Goal: Use online tool/utility: Utilize a website feature to perform a specific function

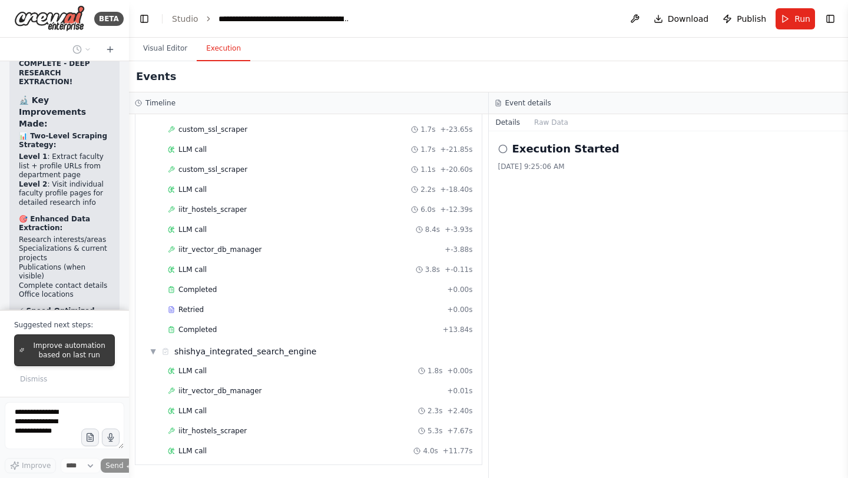
click at [74, 347] on span "Improve automation based on last run" at bounding box center [69, 350] width 81 height 19
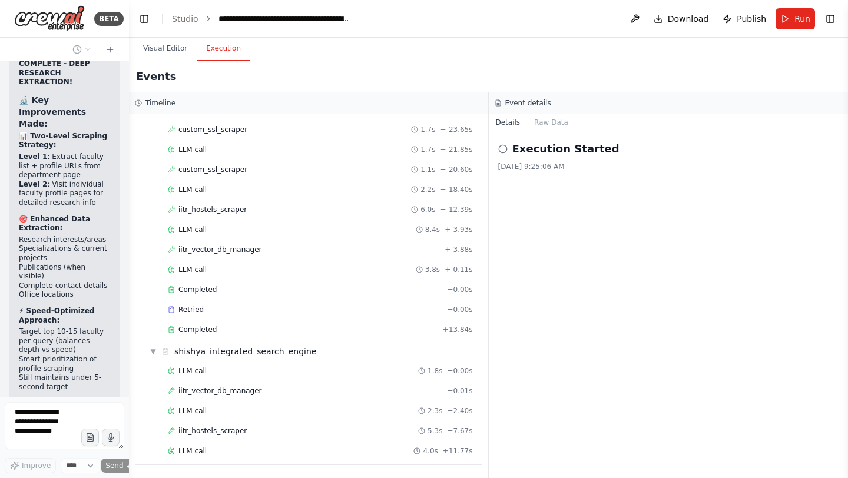
scroll to position [509203, 0]
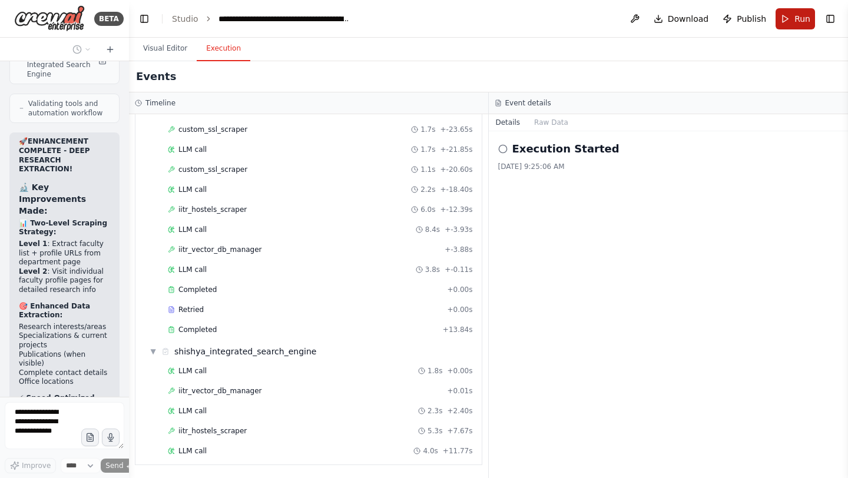
click at [792, 22] on button "Run" at bounding box center [795, 18] width 39 height 21
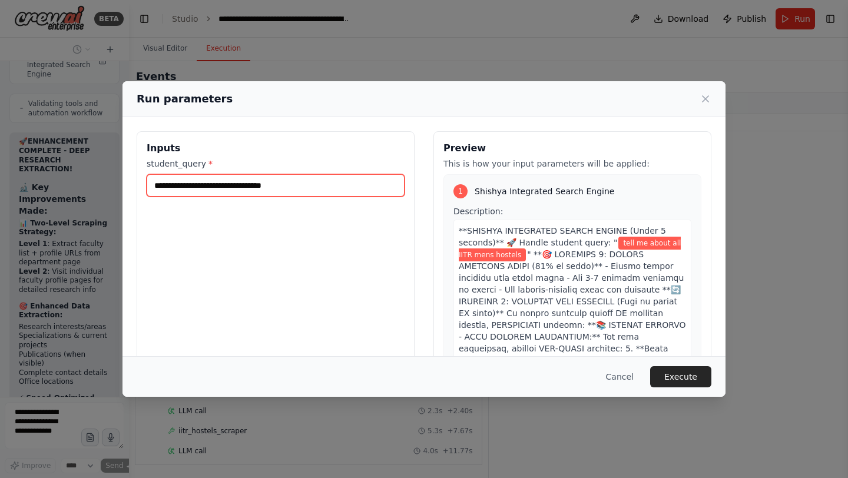
drag, startPoint x: 241, startPoint y: 187, endPoint x: 312, endPoint y: 181, distance: 71.5
click at [312, 181] on input "**********" at bounding box center [276, 185] width 258 height 22
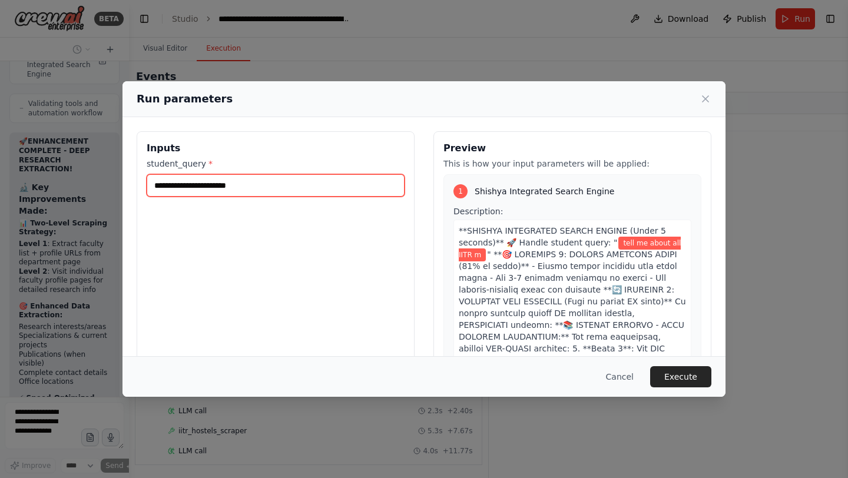
type input "**********"
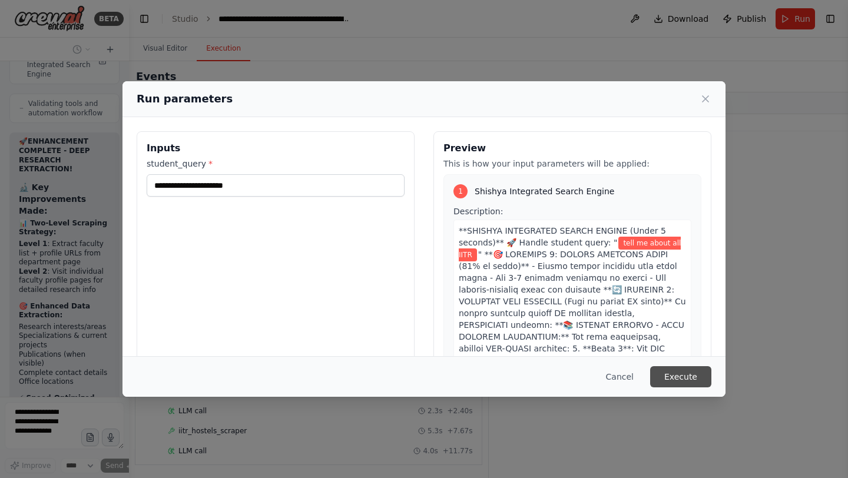
click at [680, 382] on button "Execute" at bounding box center [680, 376] width 61 height 21
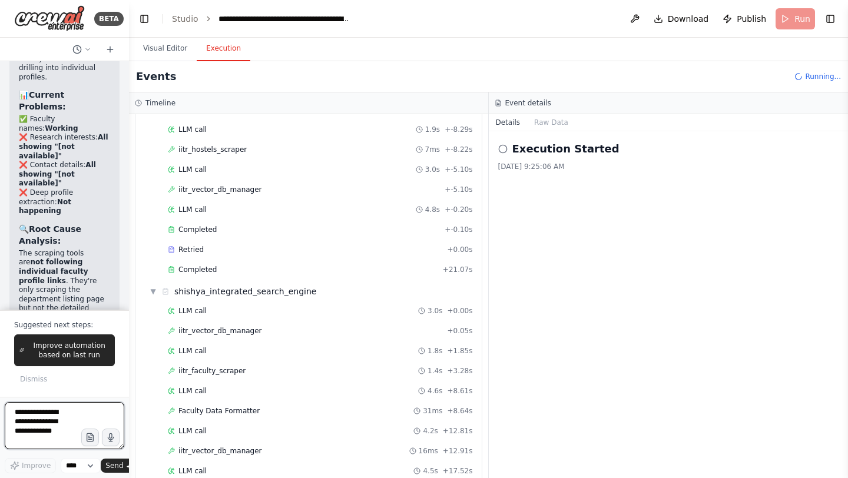
scroll to position [217, 0]
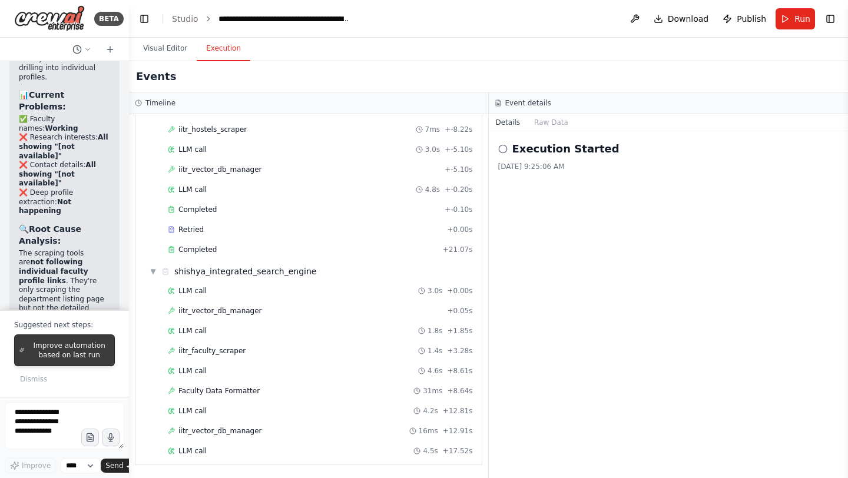
click at [75, 352] on span "Improve automation based on last run" at bounding box center [69, 350] width 81 height 19
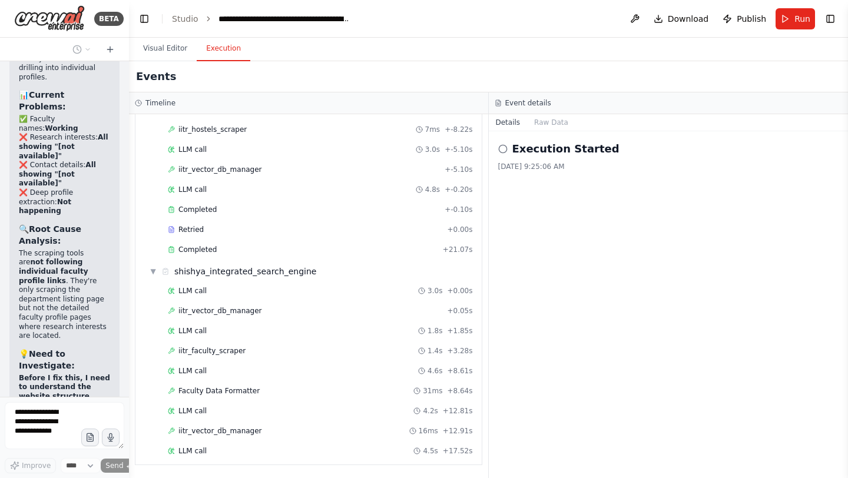
scroll to position [510216, 0]
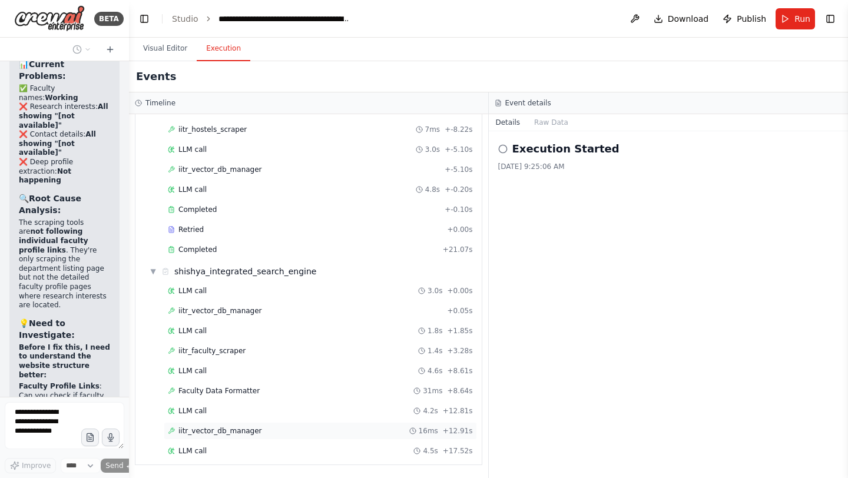
click at [204, 435] on span "iitr_vector_db_manager" at bounding box center [220, 430] width 84 height 9
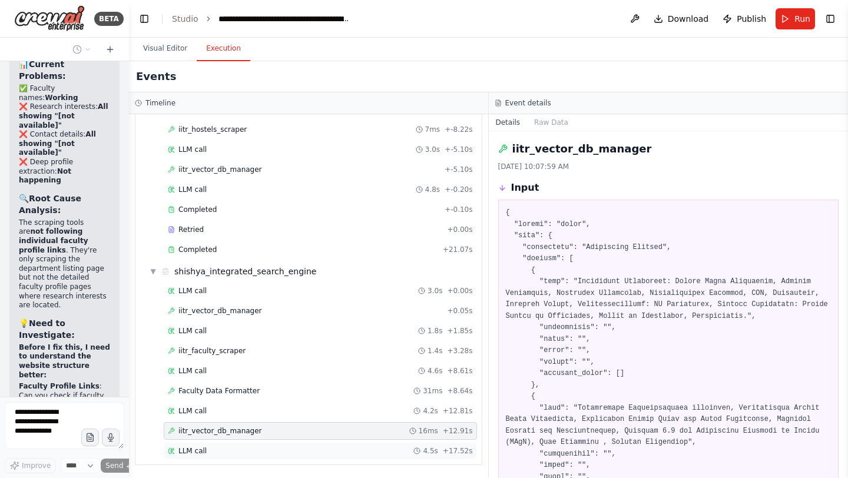
click at [200, 456] on div "LLM call 4.5s + 17.52s" at bounding box center [320, 451] width 313 height 18
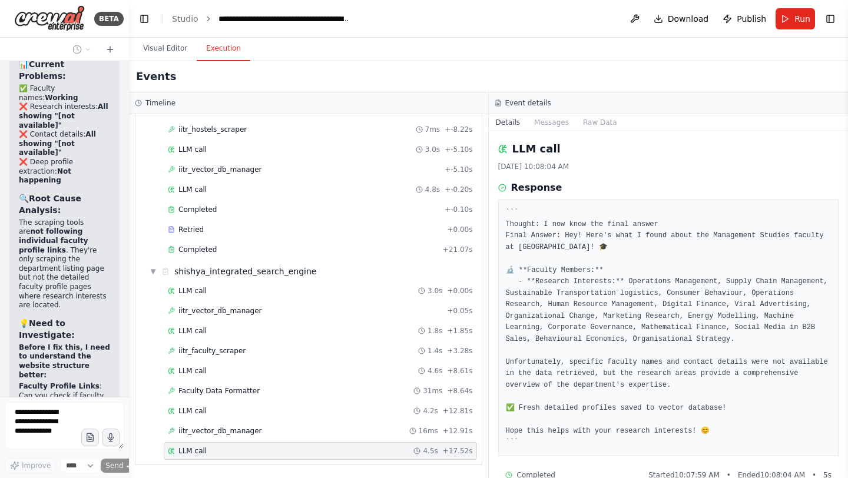
drag, startPoint x: 24, startPoint y: 105, endPoint x: 108, endPoint y: 236, distance: 154.7
click at [799, 21] on span "Run" at bounding box center [802, 19] width 16 height 12
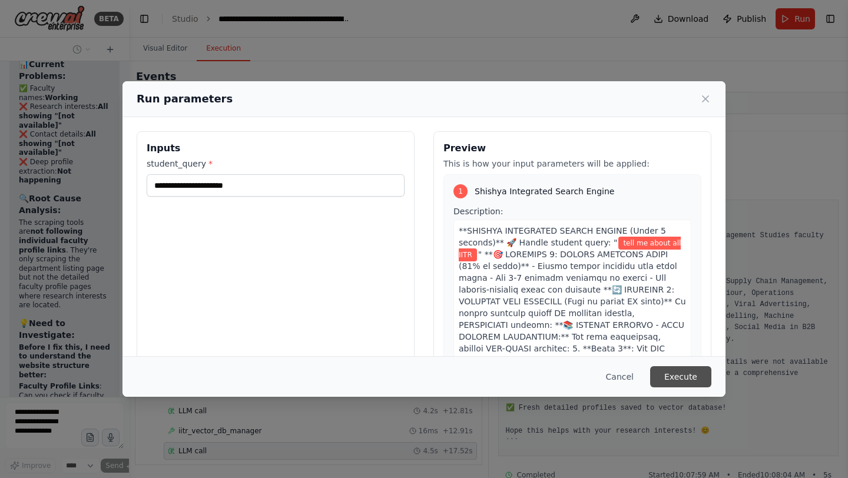
click at [686, 377] on button "Execute" at bounding box center [680, 376] width 61 height 21
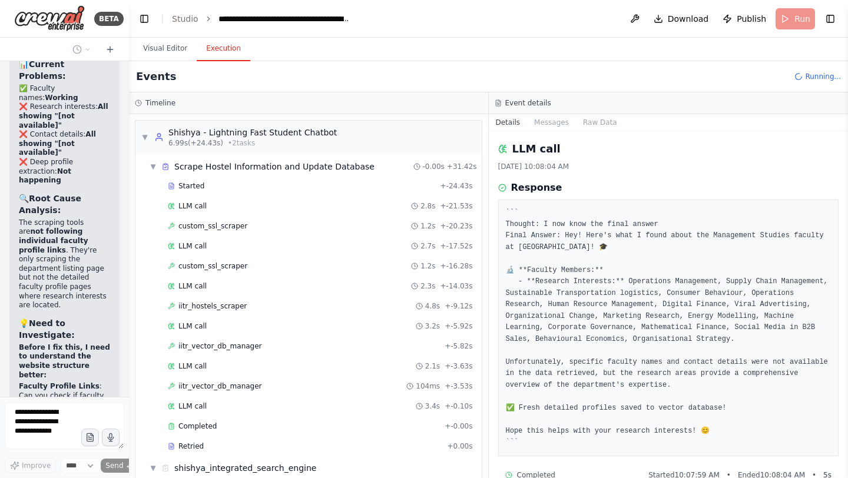
scroll to position [97, 0]
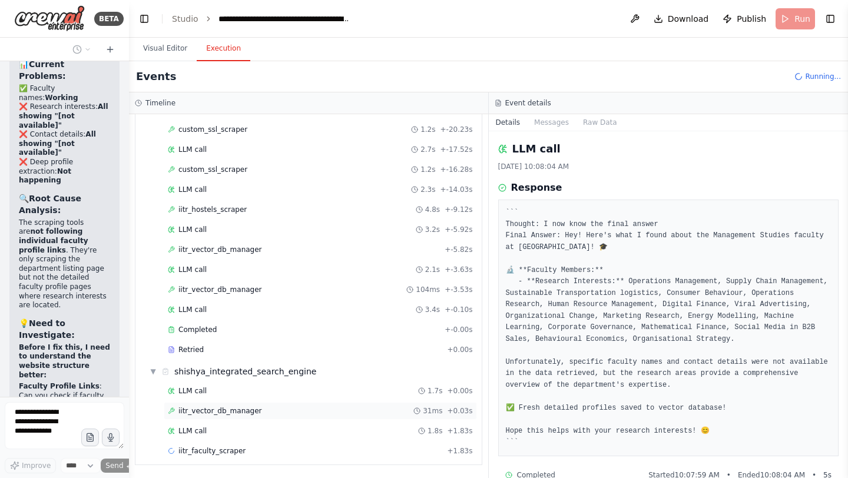
click at [240, 409] on span "iitr_vector_db_manager" at bounding box center [220, 410] width 84 height 9
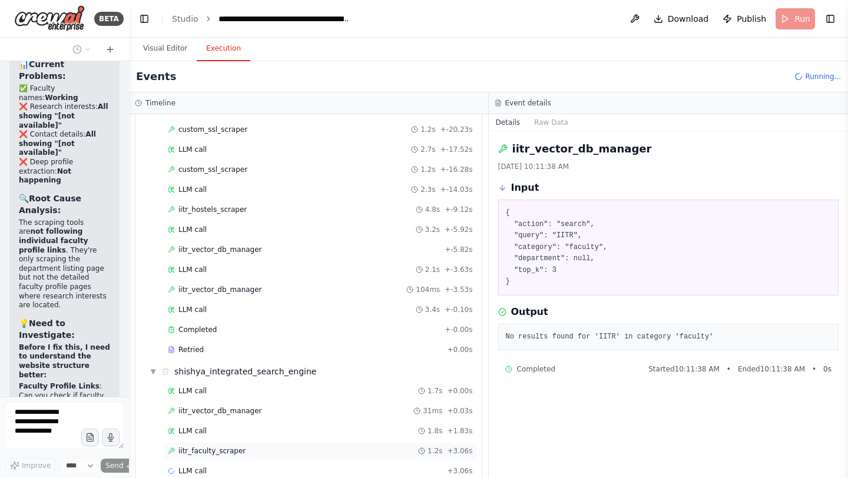
click at [234, 456] on div "iitr_faculty_scraper 1.2s + 3.06s" at bounding box center [320, 451] width 313 height 18
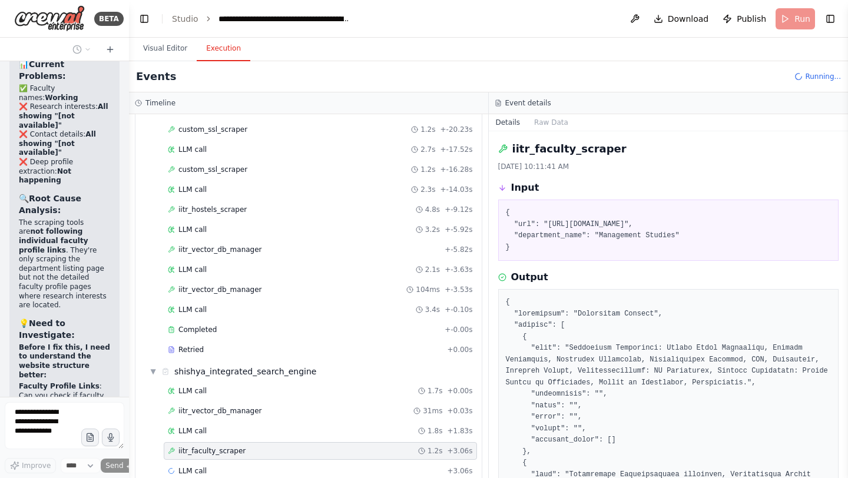
scroll to position [117, 0]
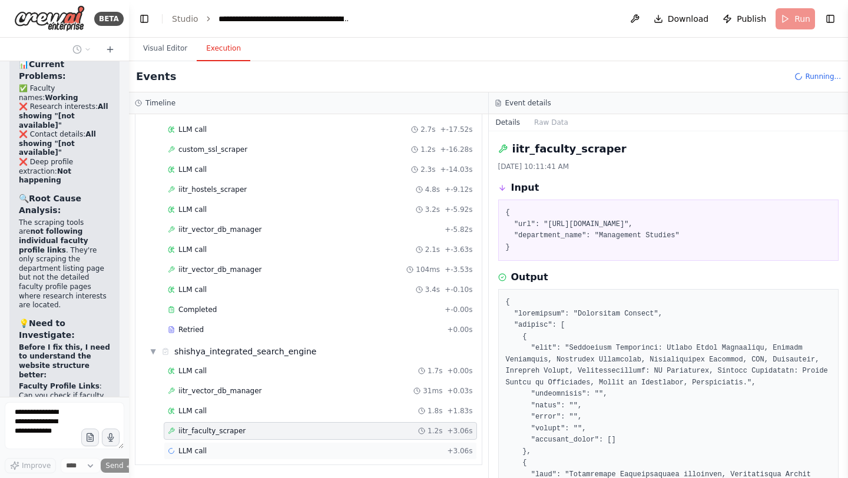
click at [205, 455] on span "LLM call" at bounding box center [192, 450] width 28 height 9
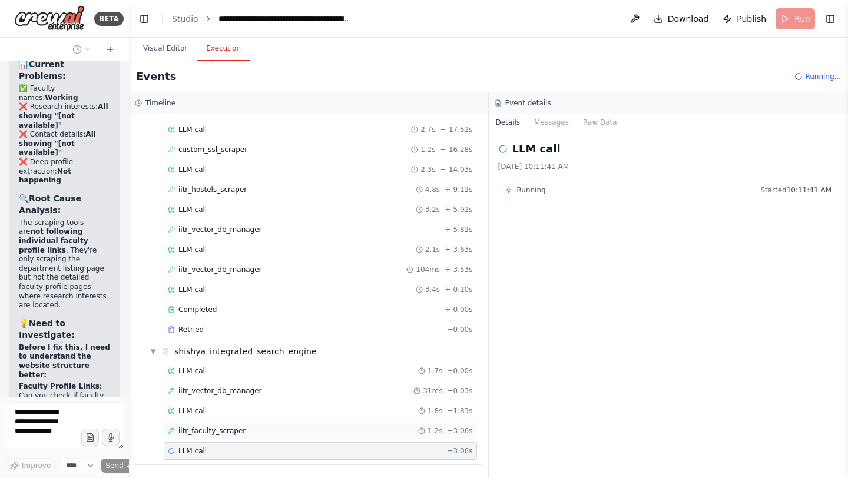
click at [219, 432] on span "iitr_faculty_scraper" at bounding box center [211, 430] width 67 height 9
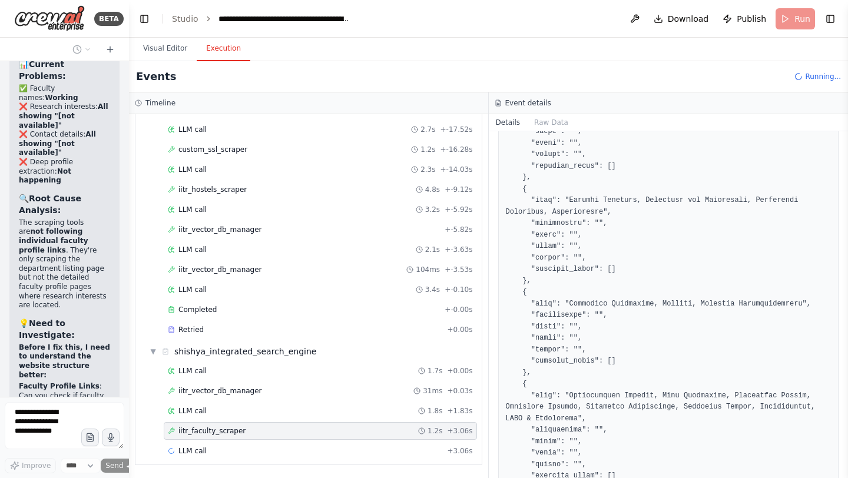
scroll to position [1561, 0]
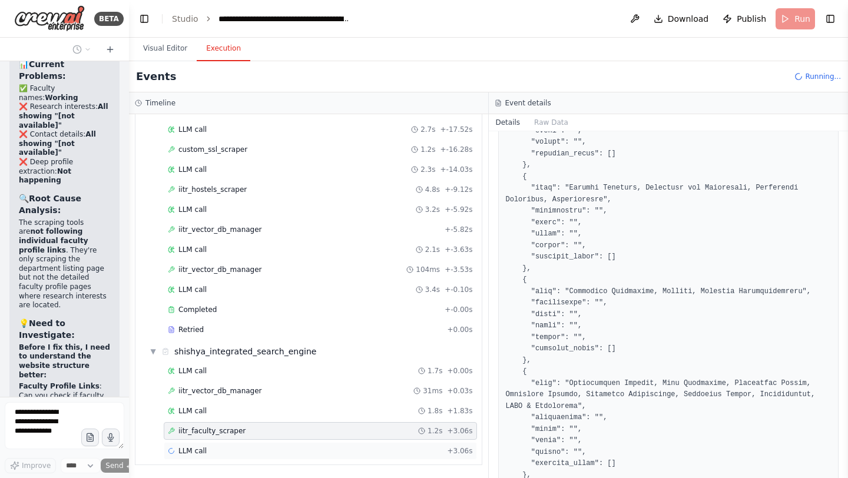
click at [254, 450] on div "LLM call + 3.06s" at bounding box center [320, 450] width 305 height 9
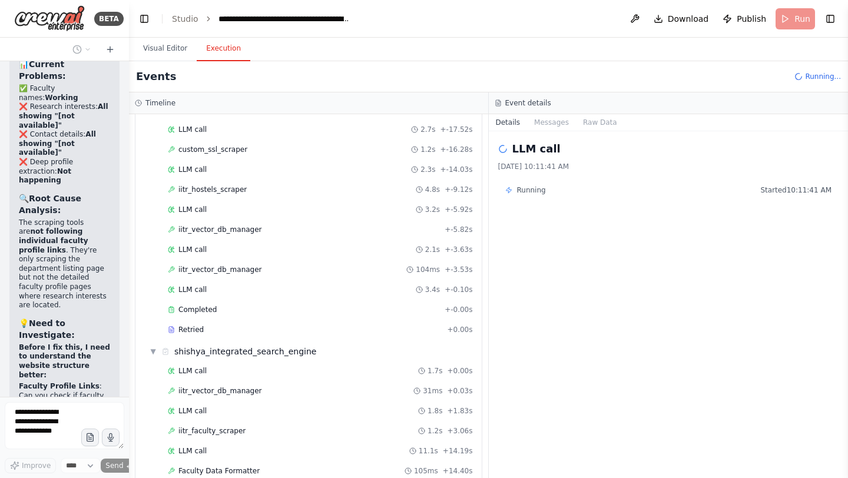
scroll to position [157, 0]
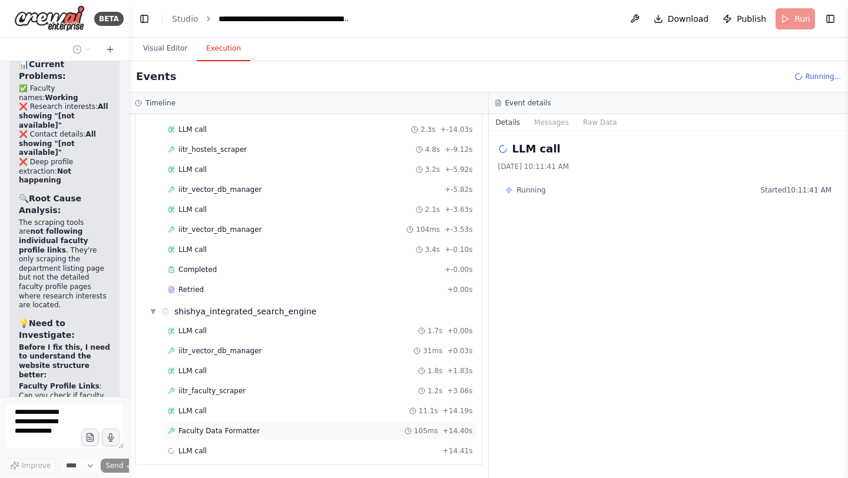
click at [234, 435] on span "Faculty Data Formatter" at bounding box center [218, 430] width 81 height 9
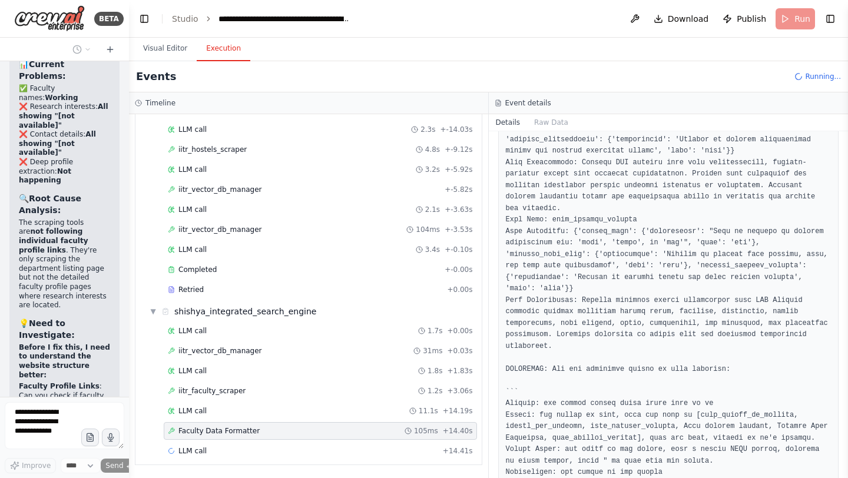
scroll to position [4166, 0]
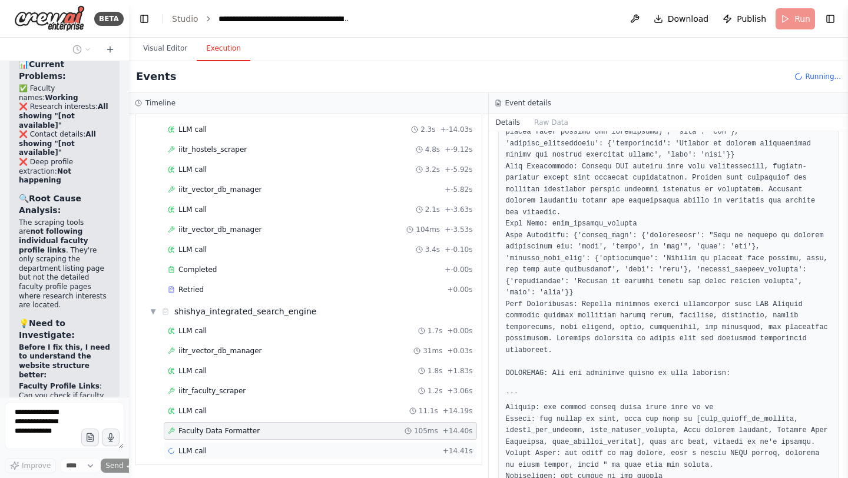
click at [194, 449] on span "LLM call" at bounding box center [192, 450] width 28 height 9
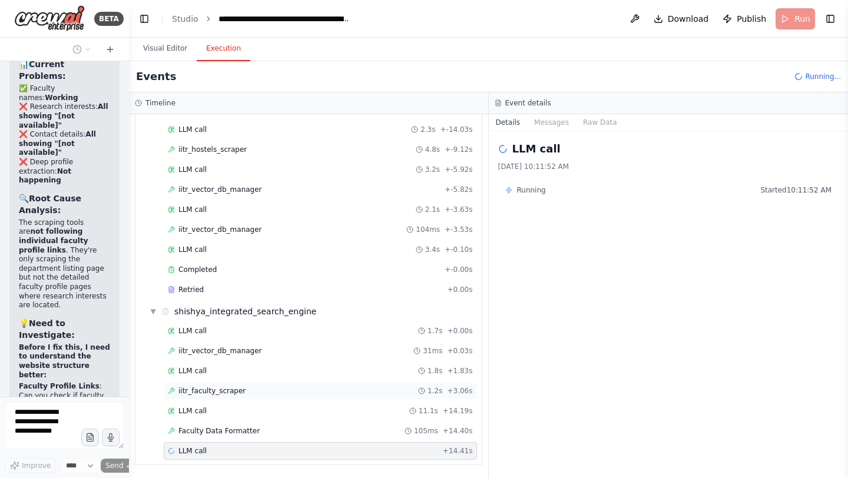
click at [233, 395] on span "iitr_faculty_scraper" at bounding box center [211, 390] width 67 height 9
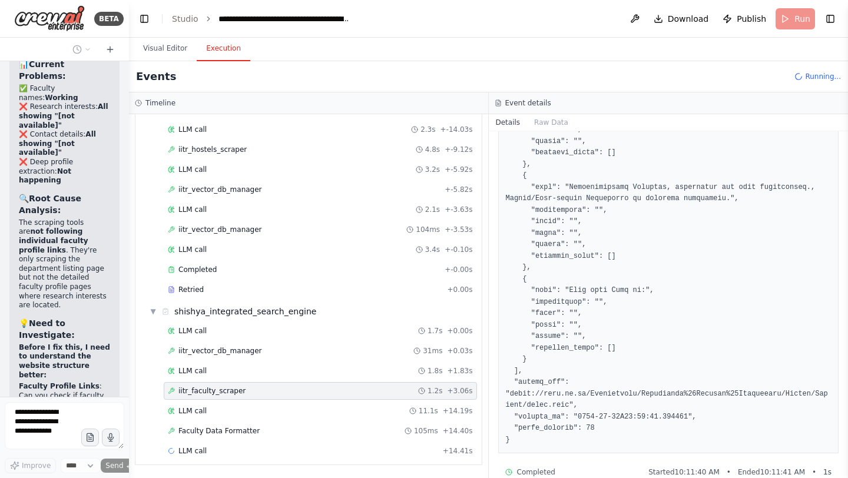
scroll to position [2122, 0]
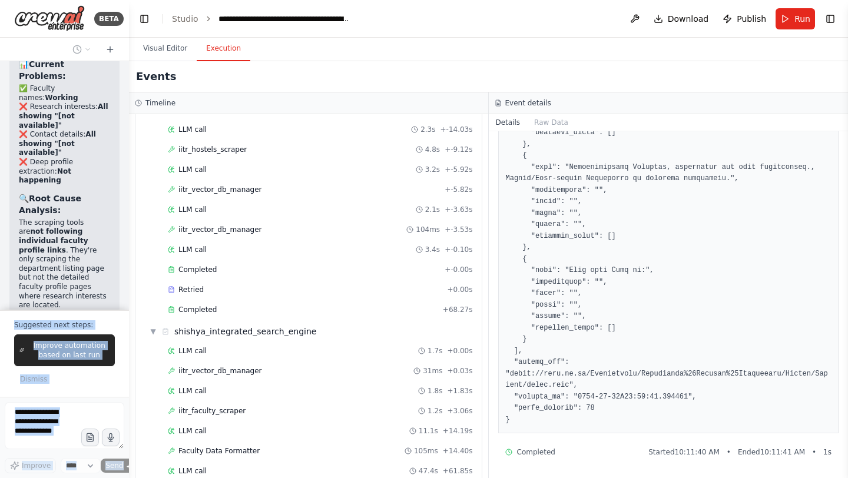
drag, startPoint x: 22, startPoint y: 109, endPoint x: 126, endPoint y: 170, distance: 120.9
click at [126, 170] on div "BETA Hello! I'm the CrewAI assistant. What kind of automation do you want to bu…" at bounding box center [64, 239] width 129 height 478
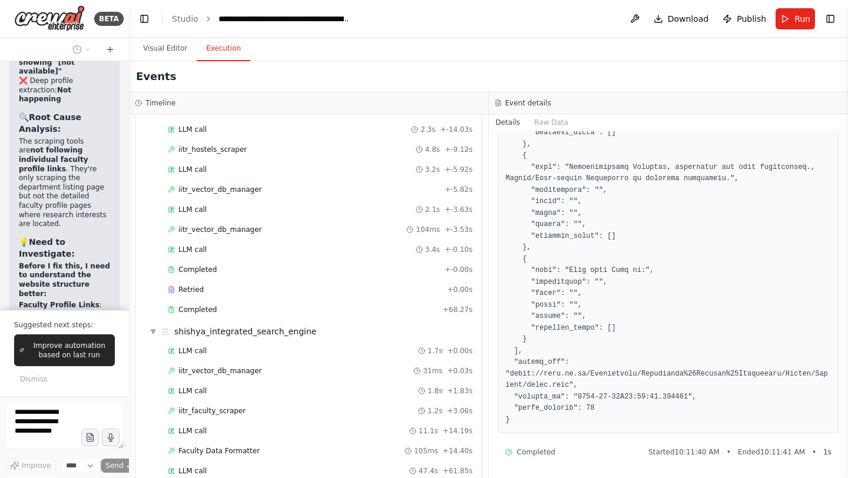
scroll to position [510303, 0]
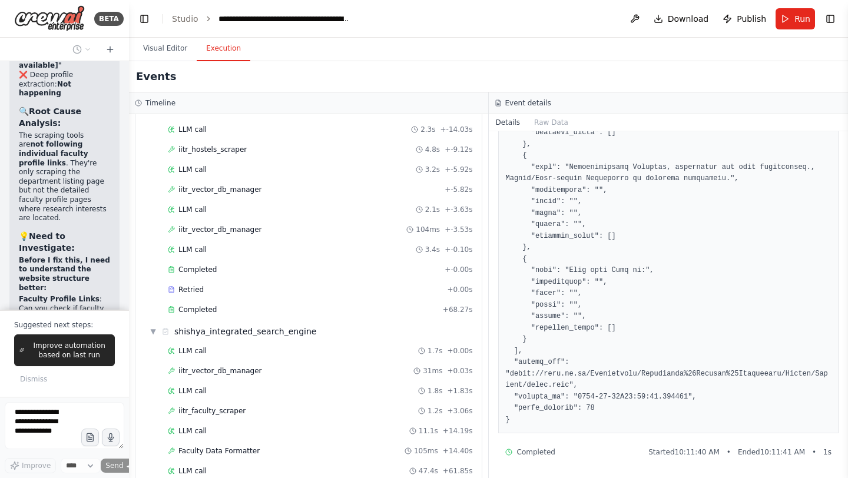
drag, startPoint x: 17, startPoint y: 107, endPoint x: 97, endPoint y: 264, distance: 176.5
copy div "Data Processing : Should the tool extract specific content types (tables, lists…"
click at [34, 377] on span "Dismiss" at bounding box center [33, 379] width 27 height 9
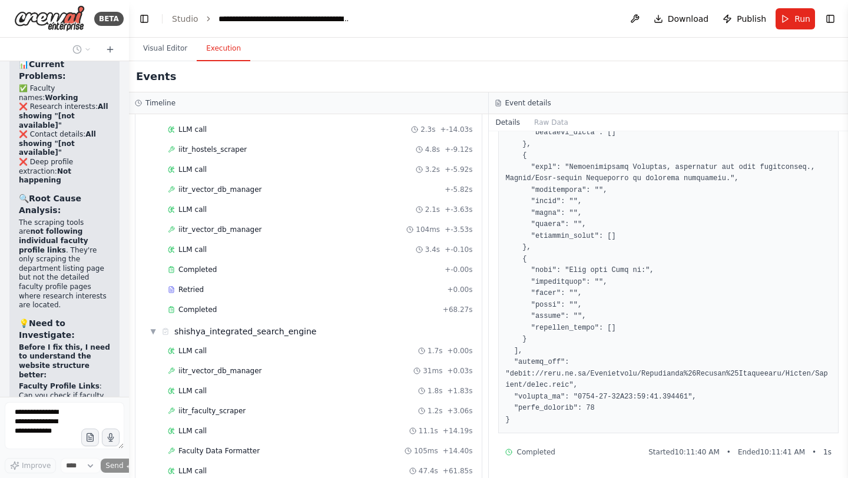
scroll to position [1, 0]
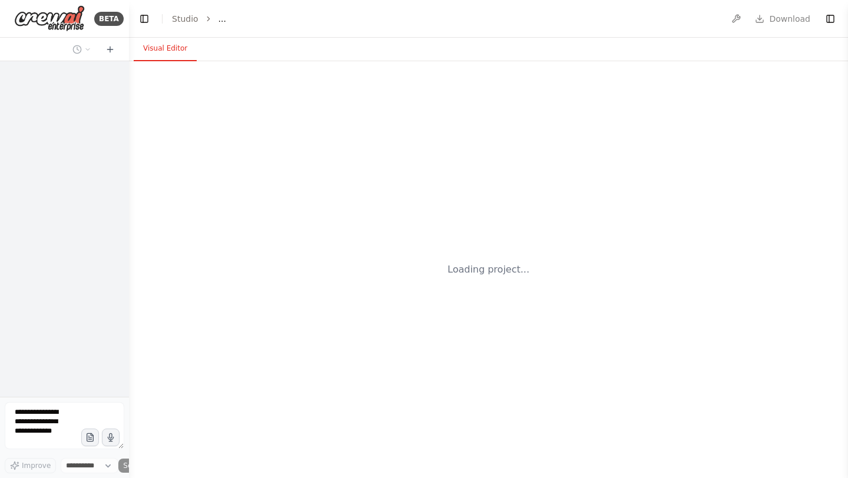
select select "****"
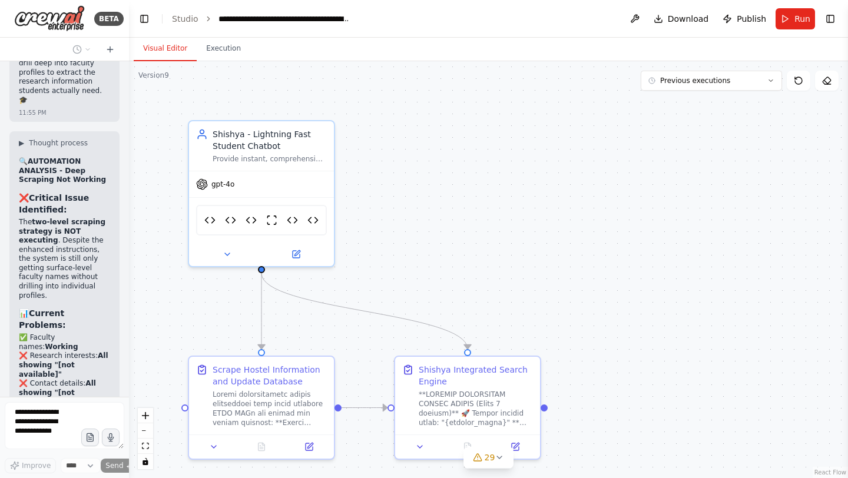
scroll to position [510216, 0]
